Goal: Navigation & Orientation: Find specific page/section

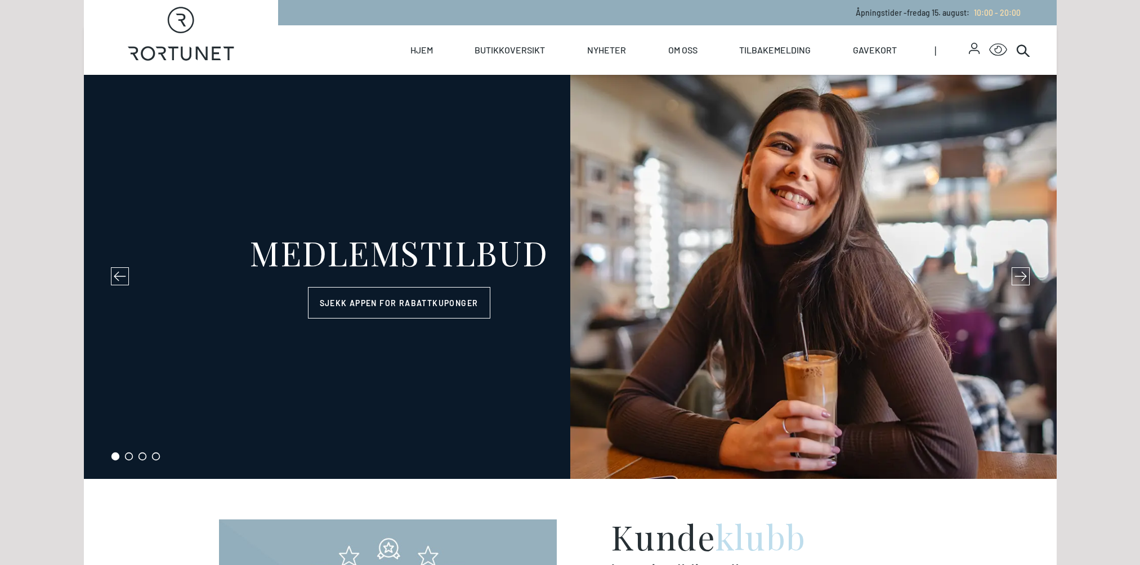
select select "NO"
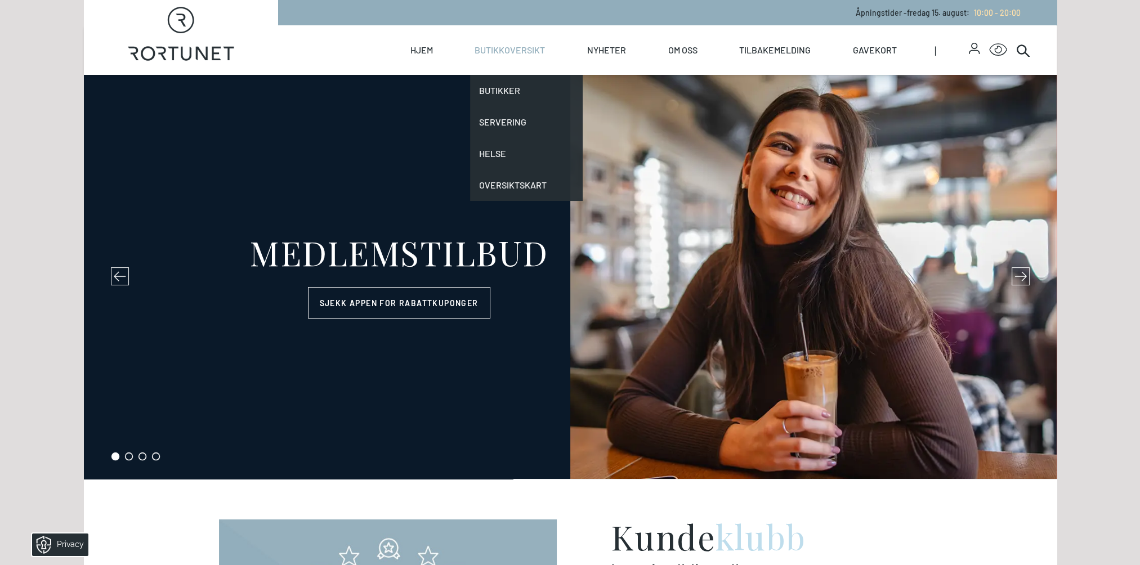
click at [514, 38] on link "Butikkoversikt" at bounding box center [510, 50] width 70 height 50
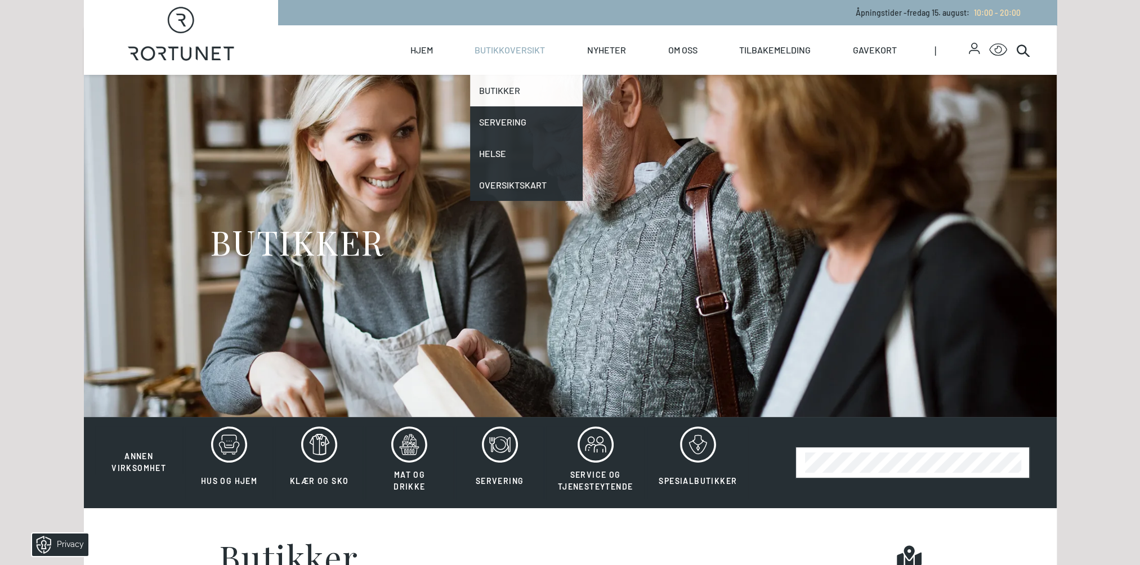
click at [498, 91] on link "Butikker" at bounding box center [526, 91] width 113 height 32
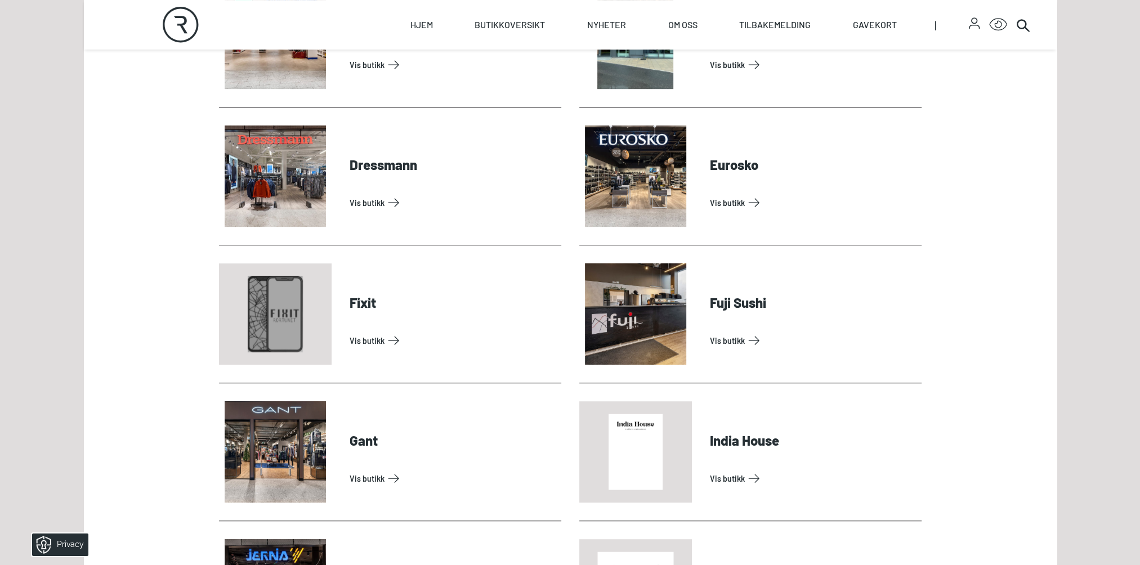
scroll to position [788, 0]
